Goal: Find specific page/section: Find specific page/section

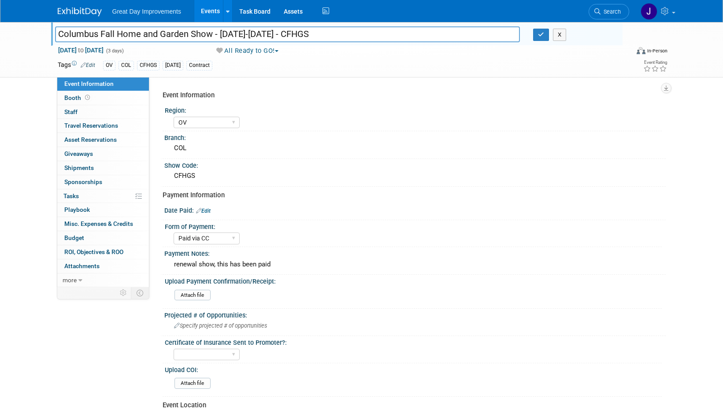
select select "OV"
select select "Paid via CC"
click at [615, 9] on span "Search" at bounding box center [611, 11] width 20 height 7
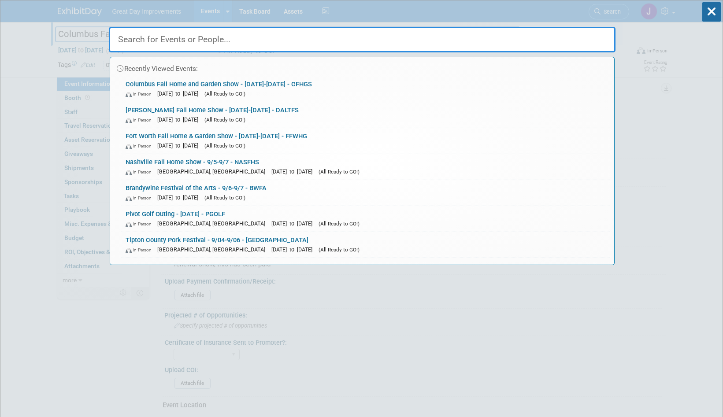
paste input "CTFM"
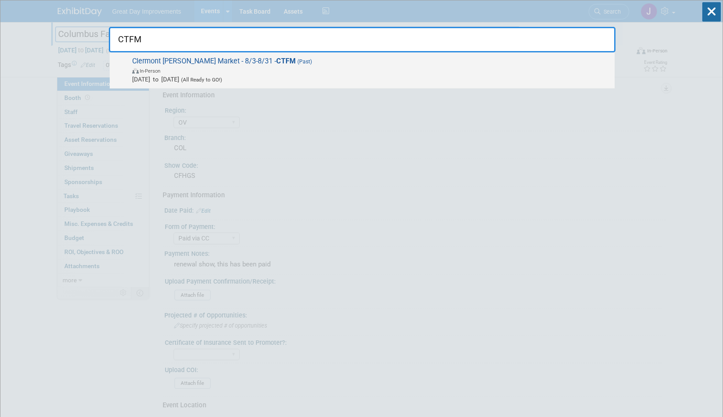
type input "CTFM"
click at [313, 59] on span "Clermont Farmer's Market - 8/3-8/31 - CTFM (Past) In-Person Aug 3, 2025 to Aug …" at bounding box center [370, 70] width 481 height 27
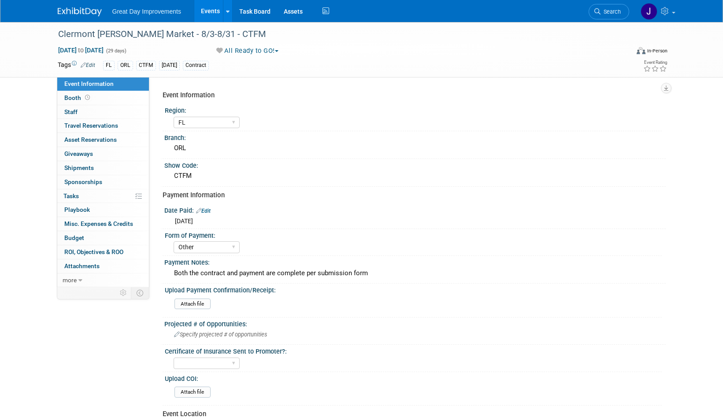
select select "FL"
select select "Other"
click at [79, 32] on div "Clermont Farmer's Market - 8/3-8/31 - CTFM" at bounding box center [335, 34] width 561 height 16
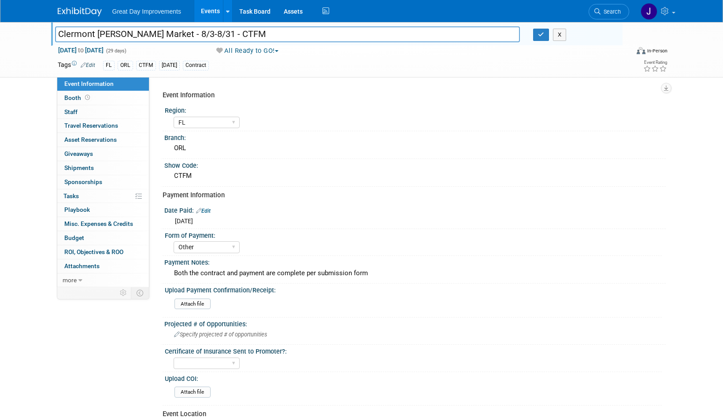
click at [239, 40] on input "Clermont Farmer's Market - 8/3-8/31 - CTFM" at bounding box center [287, 33] width 465 height 15
click at [611, 13] on span "Search" at bounding box center [611, 11] width 20 height 7
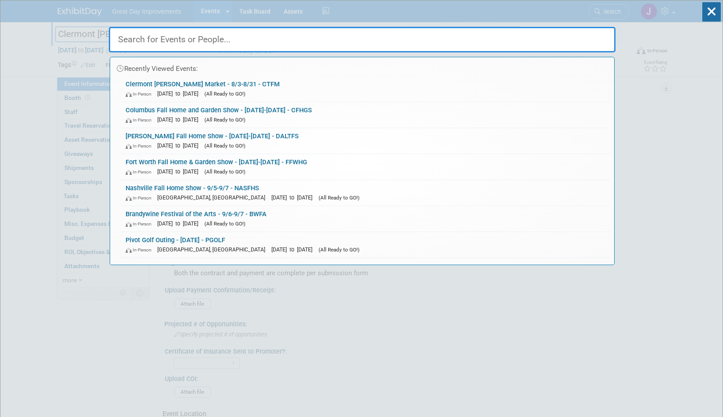
paste input "FMONCH"
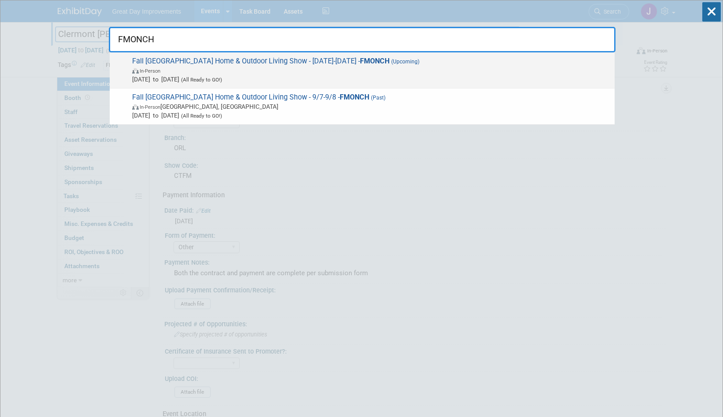
type input "FMONCH"
click at [296, 66] on span "Fall Montgomery County Home & Outdoor Living Show - 9/7/25-9/8/25 - FMONCH (Upc…" at bounding box center [370, 70] width 481 height 27
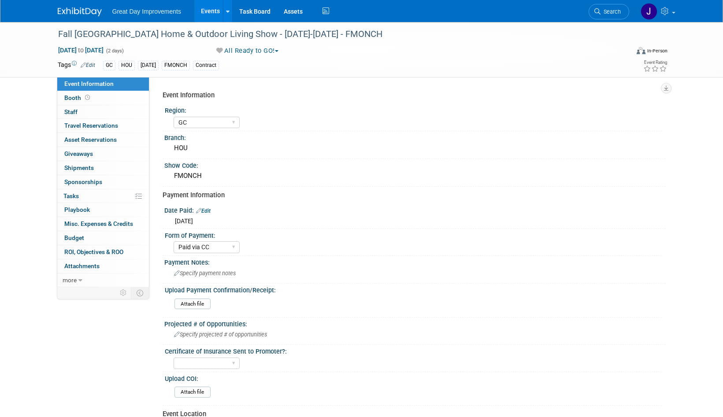
select select "GC"
select select "Paid via CC"
click at [67, 33] on div "Fall Montgomery County Home & Outdoor Living Show - 9/7/25-9/8/25 - FMONCH" at bounding box center [335, 34] width 561 height 16
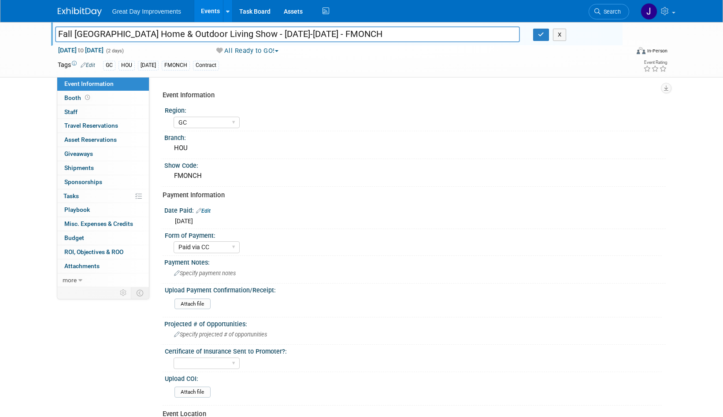
drag, startPoint x: 67, startPoint y: 33, endPoint x: 362, endPoint y: 50, distance: 295.3
click at [362, 50] on div "Fall Montgomery County Home & Outdoor Living Show - 9/7/25-9/8/25 - FMONCH Fall…" at bounding box center [361, 49] width 621 height 55
click at [594, 13] on link "Search" at bounding box center [609, 11] width 41 height 15
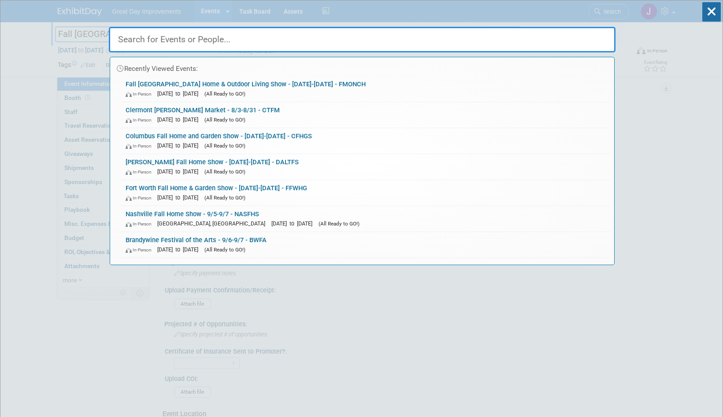
paste input "GERFHS"
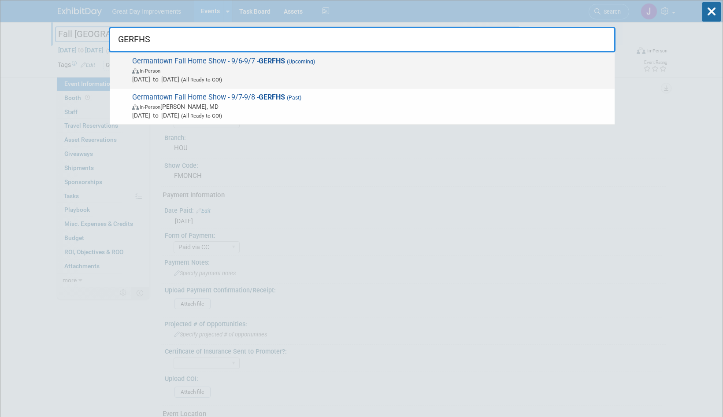
type input "GERFHS"
click at [320, 68] on span "In-Person" at bounding box center [371, 70] width 478 height 9
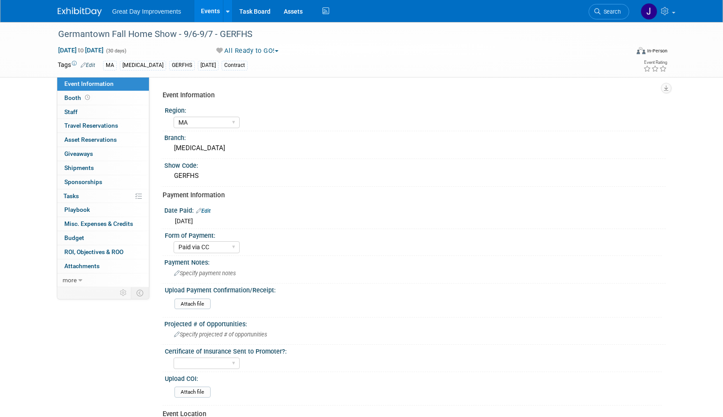
select select "MA"
select select "Paid via CC"
click at [89, 34] on div "Germantown Fall Home Show - 9/6-9/7 - GERFHS" at bounding box center [335, 34] width 561 height 16
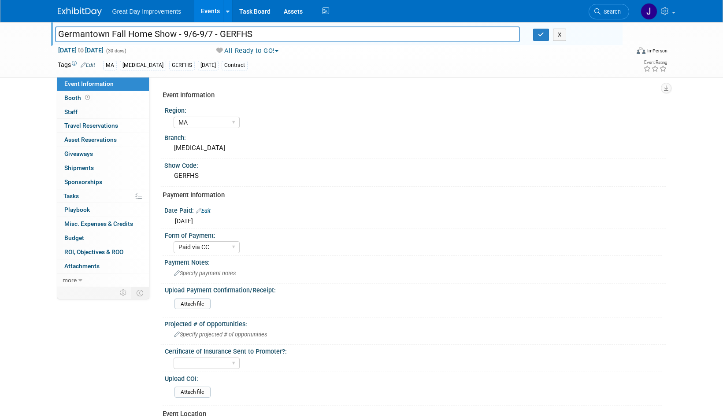
click at [255, 34] on input "Germantown Fall Home Show - 9/6-9/7 - GERFHS" at bounding box center [287, 33] width 465 height 15
click at [601, 15] on link "Search" at bounding box center [609, 11] width 41 height 15
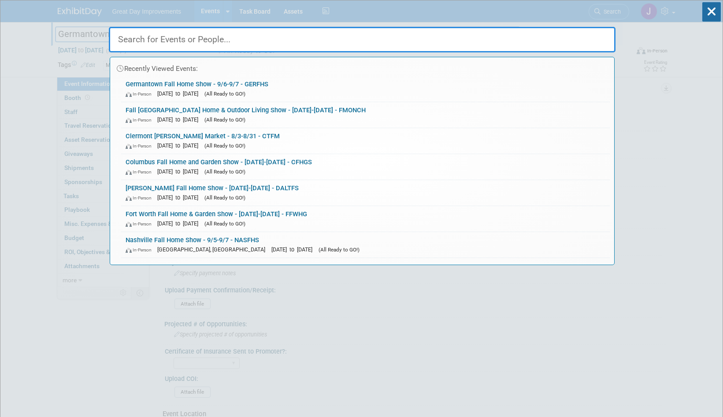
paste input "GPFHS"
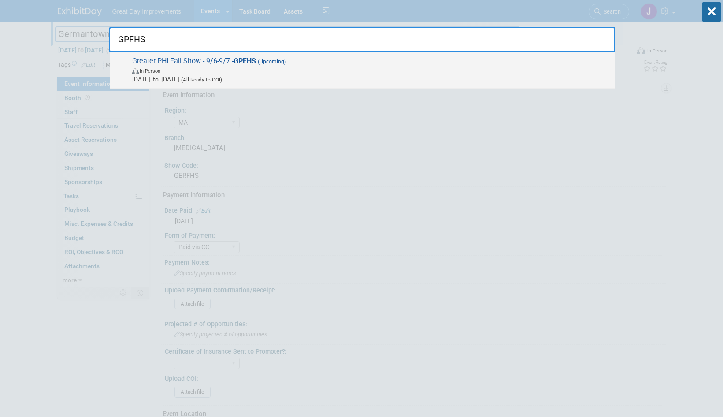
type input "GPFHS"
click at [209, 68] on span "In-Person" at bounding box center [371, 70] width 478 height 9
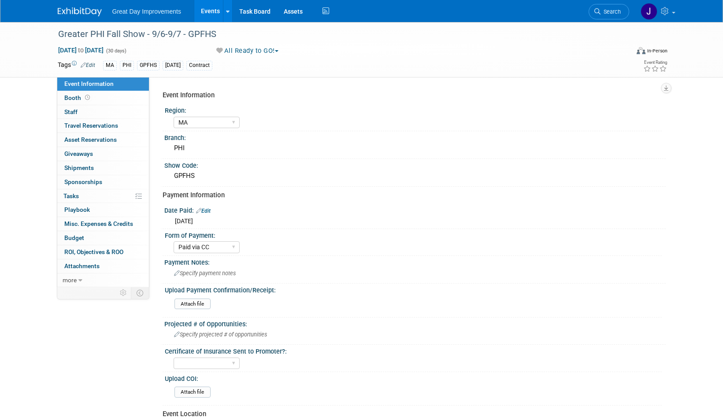
select select "MA"
select select "Paid via CC"
click at [71, 39] on div "Greater PHI Fall Show - 9/6-9/7 - GPFHS" at bounding box center [335, 34] width 561 height 16
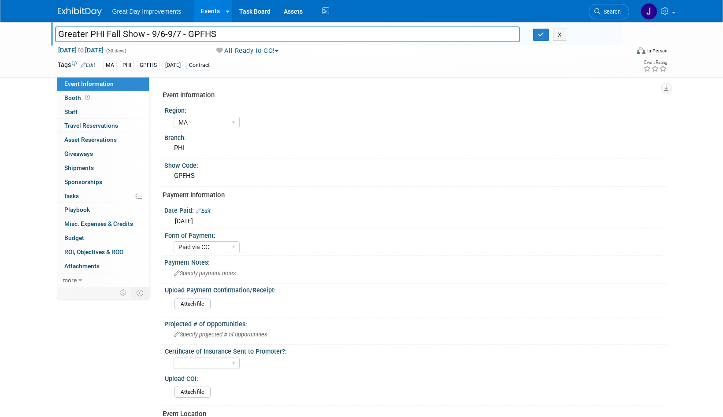
click at [212, 36] on input "Greater PHI Fall Show - 9/6-9/7 - GPFHS" at bounding box center [287, 33] width 465 height 15
click at [522, 206] on div "Date Paid: Edit" at bounding box center [414, 209] width 501 height 11
click at [602, 12] on span "Search" at bounding box center [611, 11] width 20 height 7
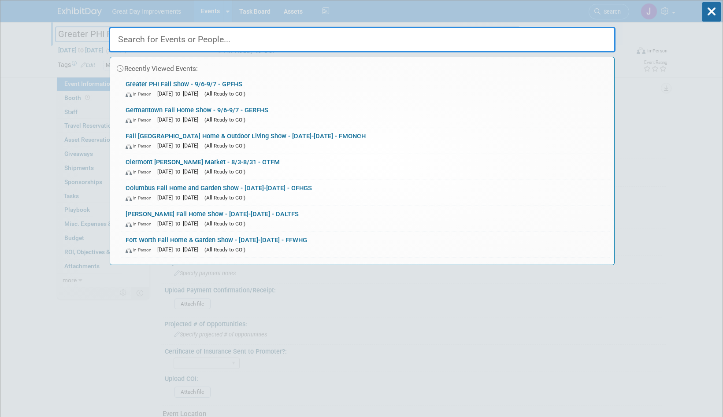
paste input "HFHGS"
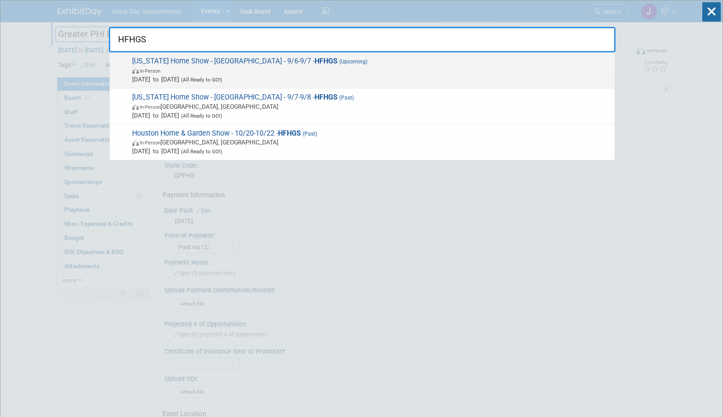
type input "HFHGS"
click at [397, 74] on span "In-Person" at bounding box center [371, 70] width 478 height 9
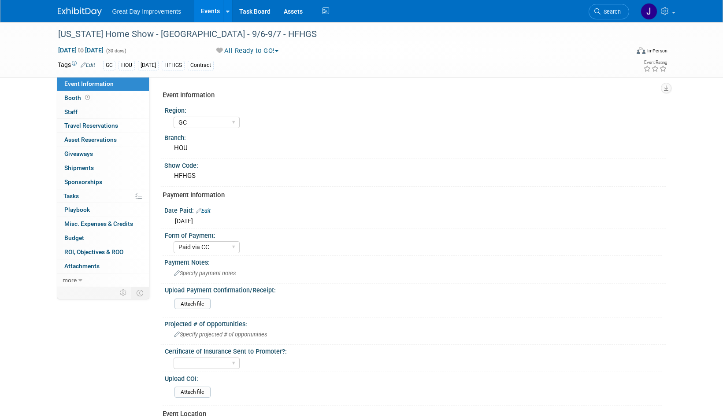
select select "GC"
select select "Paid via CC"
click at [71, 34] on div "[US_STATE] Home Show - [GEOGRAPHIC_DATA] - 9/6-9/7 - HFHGS" at bounding box center [335, 34] width 561 height 16
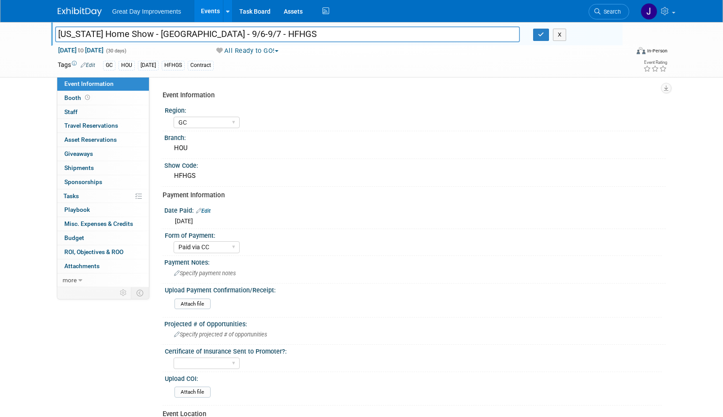
click at [244, 33] on input "[US_STATE] Home Show - [GEOGRAPHIC_DATA] - 9/6-9/7 - HFHGS" at bounding box center [287, 33] width 465 height 15
drag, startPoint x: 417, startPoint y: 219, endPoint x: 409, endPoint y: 219, distance: 7.9
click at [417, 219] on div "[DATE]" at bounding box center [415, 220] width 488 height 11
